Goal: Transaction & Acquisition: Purchase product/service

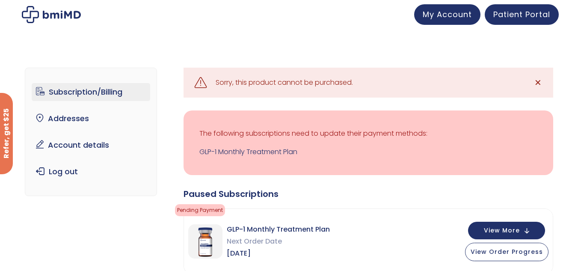
click at [577, 18] on html "JOIN 50k+ MEMBERS IN REACHING THEIR WEIGHT LOSS GOALS .path{fill:none;stroke:#3…" at bounding box center [289, 135] width 578 height 271
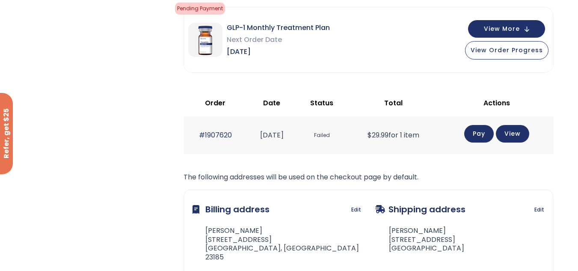
scroll to position [203, 0]
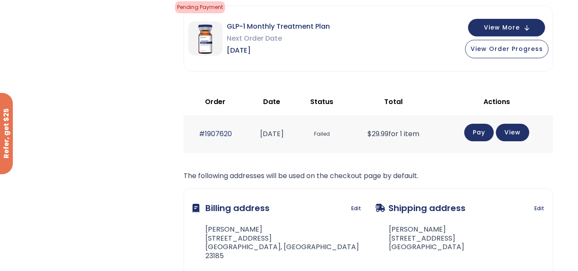
click at [487, 129] on link "Pay" at bounding box center [479, 133] width 30 height 18
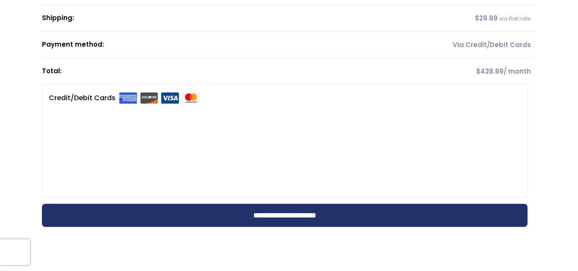
scroll to position [222, 0]
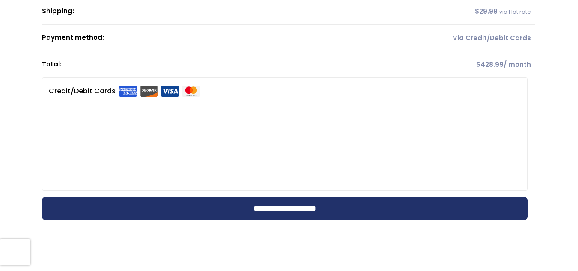
click at [287, 59] on th "Total:" at bounding box center [199, 64] width 315 height 26
click at [286, 217] on input "**********" at bounding box center [284, 208] width 485 height 23
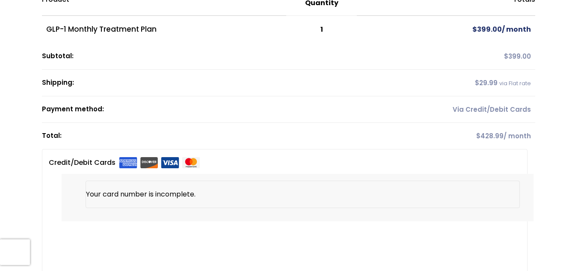
scroll to position [0, 0]
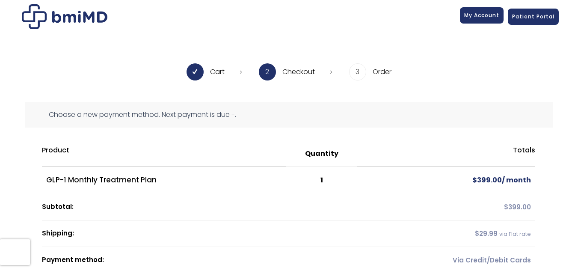
click at [494, 15] on span "My Account" at bounding box center [481, 15] width 35 height 7
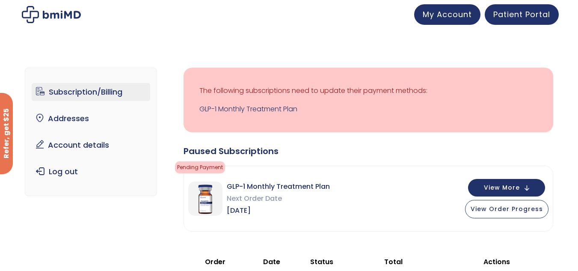
scroll to position [237, 0]
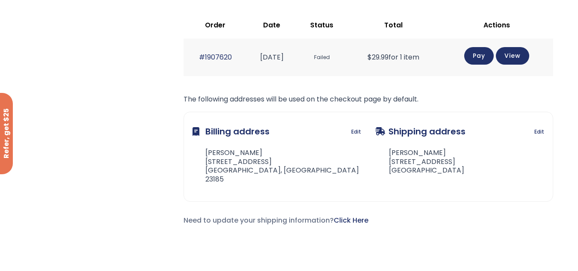
click at [515, 66] on td "Pay View" at bounding box center [496, 56] width 113 height 37
click at [518, 57] on link "View" at bounding box center [512, 55] width 33 height 18
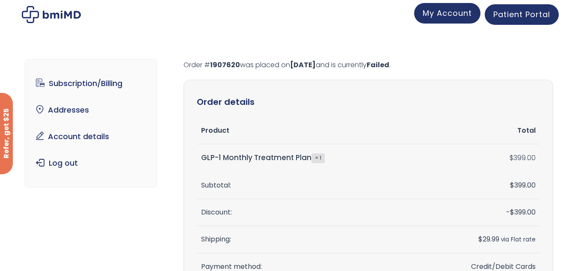
click at [431, 16] on span "My Account" at bounding box center [447, 13] width 49 height 11
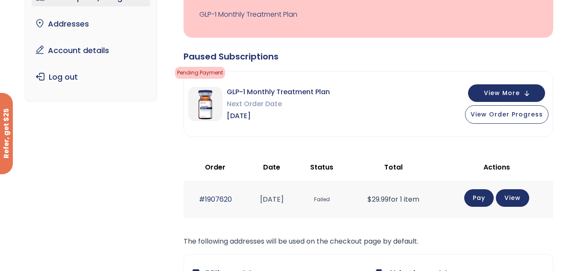
scroll to position [106, 0]
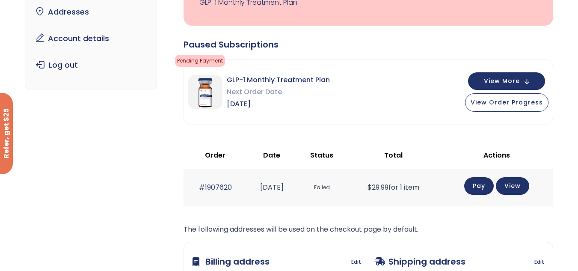
click at [482, 185] on link "Pay" at bounding box center [479, 186] width 30 height 18
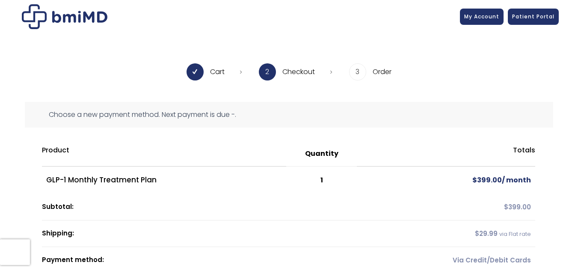
drag, startPoint x: 584, startPoint y: 91, endPoint x: 417, endPoint y: 62, distance: 169.8
click at [417, 62] on div "Cart 2 Checkout 3 Order Choose a new payment method. Next payment is due -. Pro…" at bounding box center [289, 261] width 578 height 430
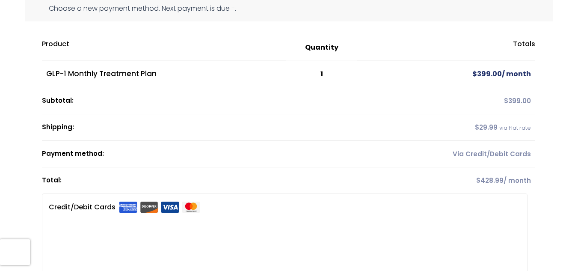
scroll to position [99, 0]
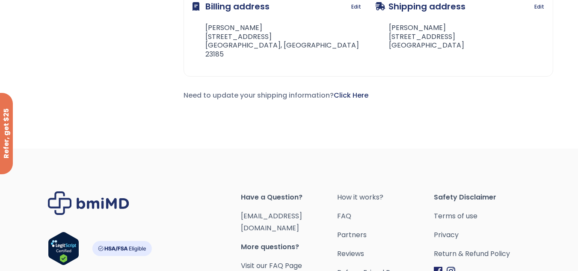
scroll to position [444, 0]
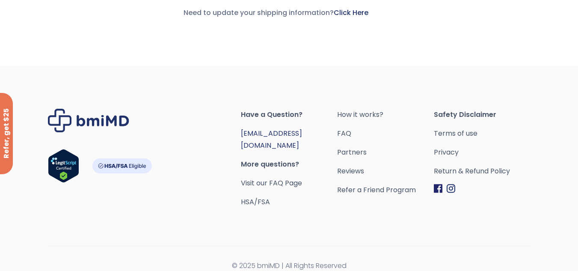
click at [281, 132] on link "[EMAIL_ADDRESS][DOMAIN_NAME]" at bounding box center [271, 139] width 61 height 22
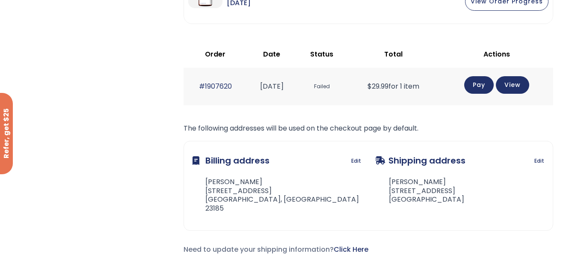
click at [477, 85] on link "Pay" at bounding box center [479, 85] width 30 height 18
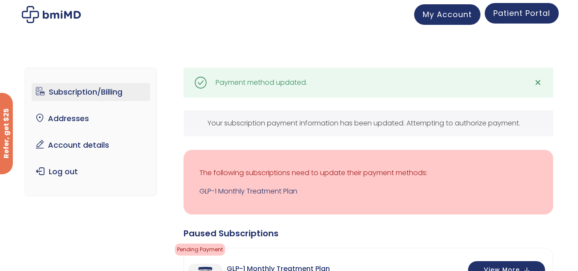
click at [526, 15] on span "Patient Portal" at bounding box center [521, 13] width 57 height 11
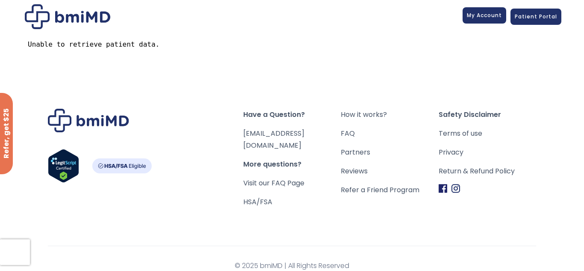
click at [506, 19] on link "My Account" at bounding box center [485, 15] width 44 height 16
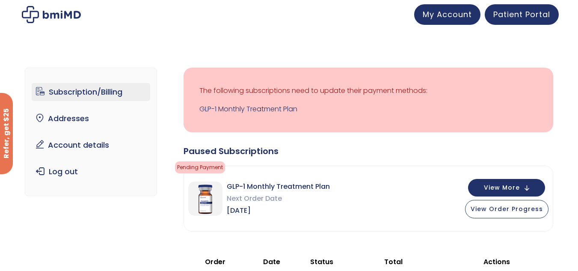
click at [49, 20] on img at bounding box center [51, 14] width 59 height 17
